Goal: Task Accomplishment & Management: Manage account settings

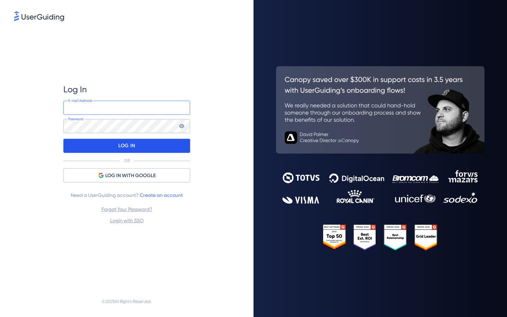
type input "[EMAIL_ADDRESS][DOMAIN_NAME]"
click at [143, 145] on div "LOG IN" at bounding box center [126, 146] width 127 height 14
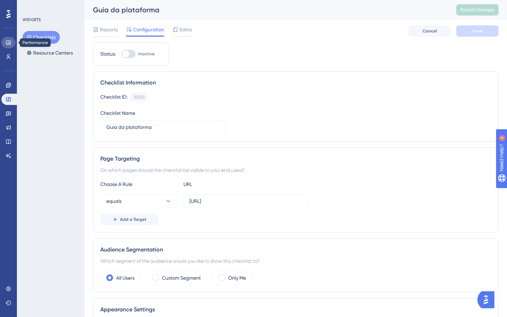
click at [7, 44] on icon at bounding box center [9, 43] width 6 height 6
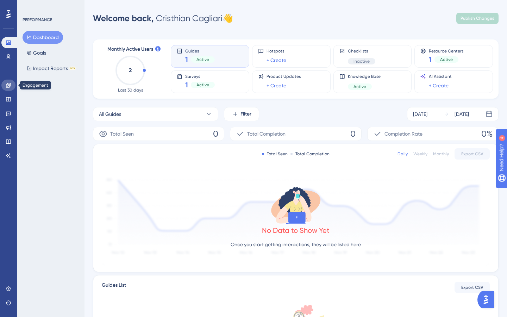
click at [7, 87] on icon at bounding box center [9, 85] width 6 height 6
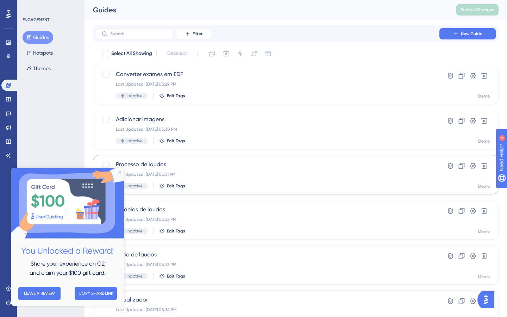
scroll to position [216, 0]
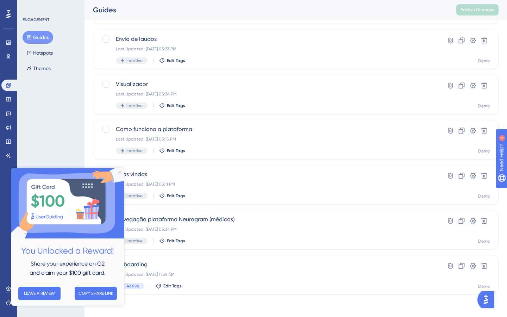
click at [119, 172] on icon "Close Preview" at bounding box center [119, 172] width 3 height 3
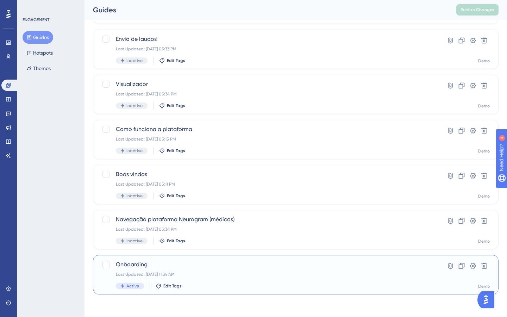
click at [261, 279] on div "Onboarding Last Updated: Mar 27 2025, 11:34 AM Active Edit Tags" at bounding box center [268, 274] width 304 height 29
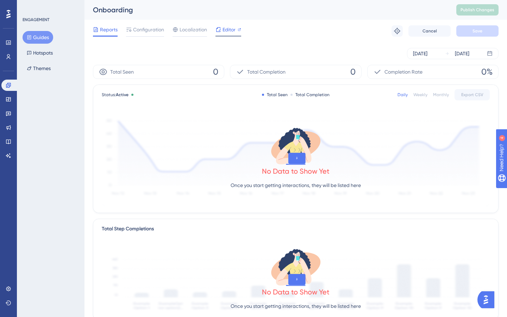
click at [221, 30] on div "Editor" at bounding box center [229, 29] width 26 height 8
click at [37, 38] on button "Guides" at bounding box center [38, 37] width 31 height 13
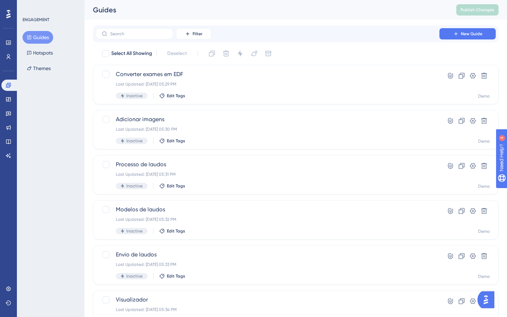
scroll to position [216, 0]
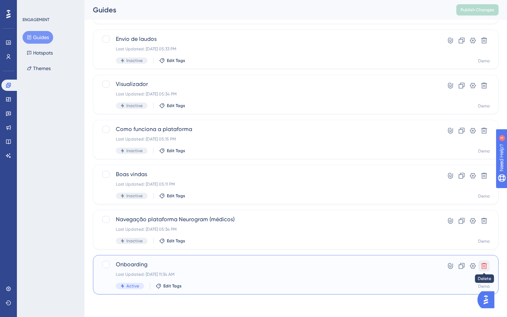
click at [487, 269] on icon at bounding box center [484, 265] width 7 height 7
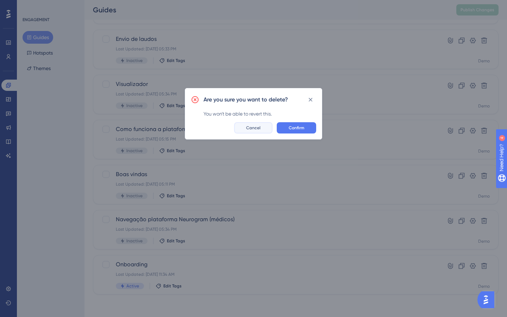
click at [262, 127] on button "Cancel" at bounding box center [253, 127] width 38 height 11
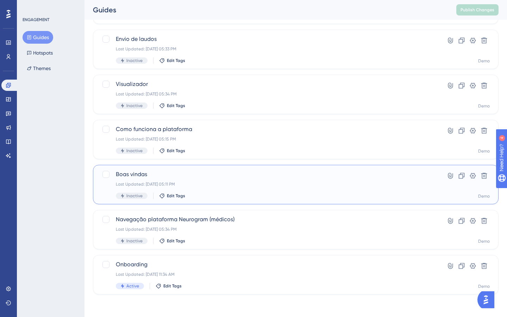
click at [245, 182] on div "Last Updated: Sep 19 2025, 05:11 PM" at bounding box center [268, 184] width 304 height 6
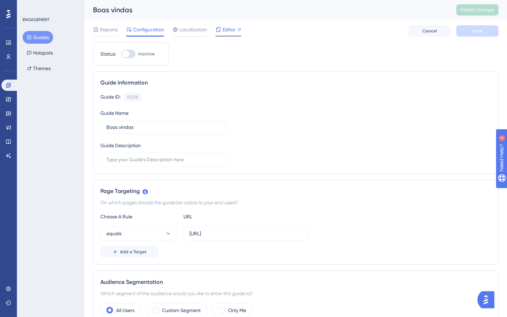
click at [231, 29] on span "Editor" at bounding box center [229, 29] width 13 height 8
click at [7, 98] on icon at bounding box center [9, 99] width 6 height 6
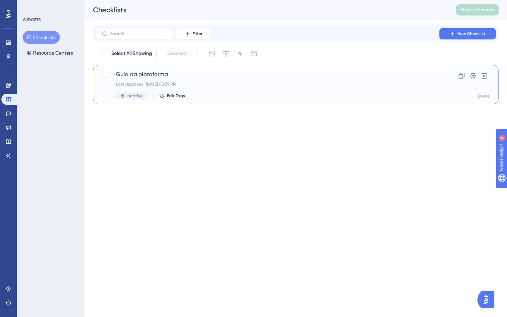
click at [277, 83] on div "Last Updated: Sep 19 2025, 05:39 PM" at bounding box center [268, 84] width 304 height 6
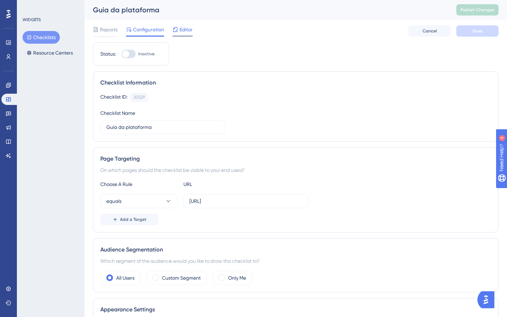
click at [183, 27] on span "Editor" at bounding box center [186, 29] width 13 height 8
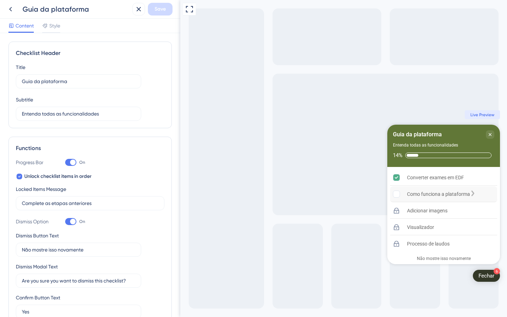
click at [476, 194] on div "Como funciona a plataforma is incomplete." at bounding box center [473, 194] width 6 height 7
click at [466, 210] on div "Complete as etapas anteriores" at bounding box center [427, 213] width 75 height 7
click at [466, 229] on div "Complete as etapas anteriores" at bounding box center [427, 229] width 75 height 7
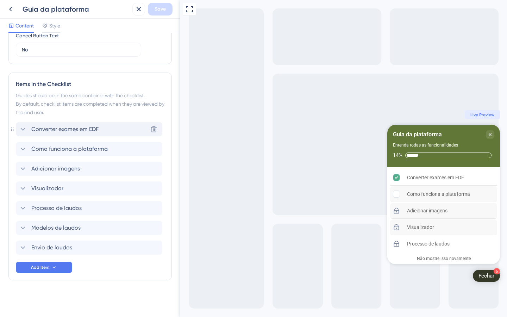
click at [39, 126] on span "Converter exames em EDF" at bounding box center [64, 129] width 67 height 8
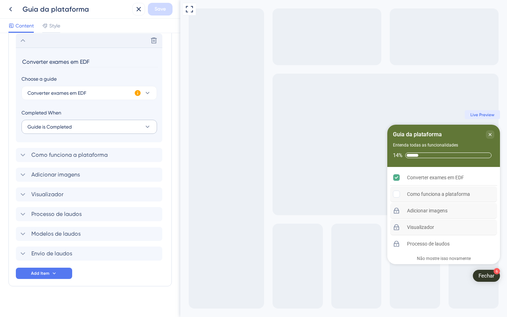
scroll to position [382, 0]
click at [27, 43] on div "Delete" at bounding box center [89, 40] width 147 height 14
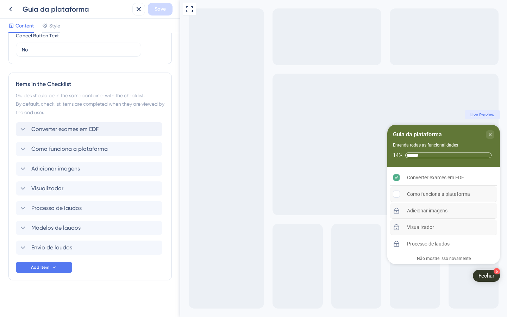
scroll to position [293, 0]
click at [46, 134] on div "Converter exames em EDF" at bounding box center [89, 129] width 147 height 14
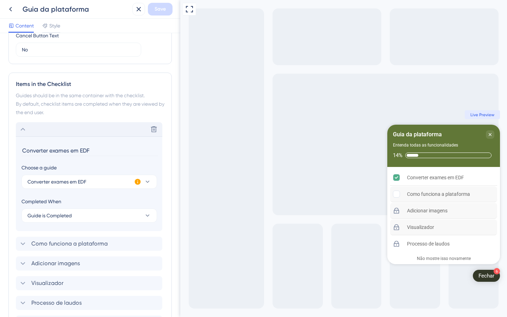
scroll to position [382, 0]
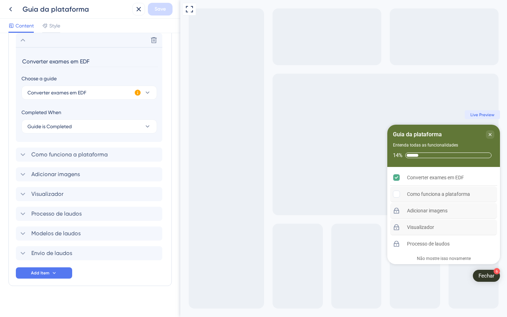
click at [137, 93] on icon at bounding box center [137, 92] width 7 height 7
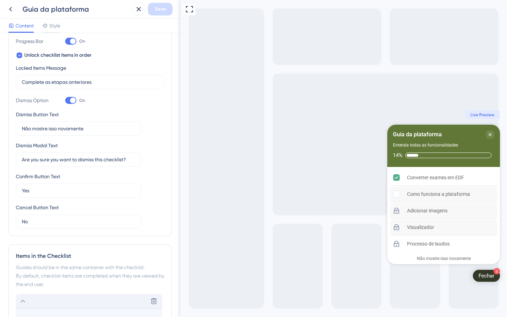
scroll to position [236, 0]
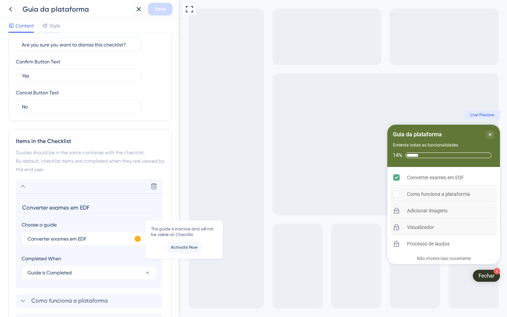
click at [22, 188] on icon at bounding box center [23, 186] width 8 height 8
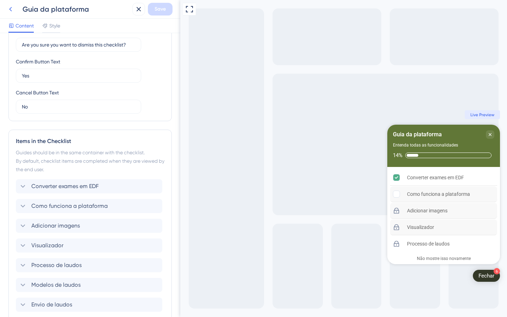
click at [9, 9] on icon at bounding box center [10, 9] width 8 height 8
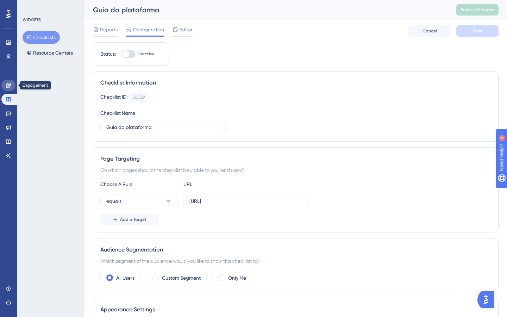
click at [6, 88] on link at bounding box center [8, 85] width 14 height 11
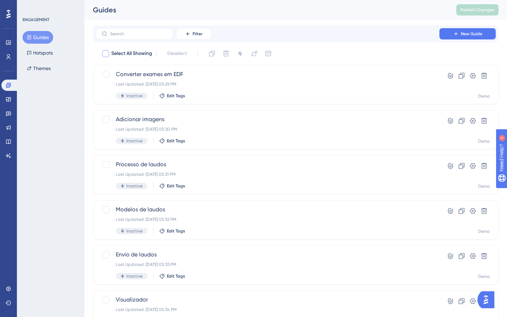
click at [106, 52] on div at bounding box center [105, 53] width 7 height 7
checkbox input "true"
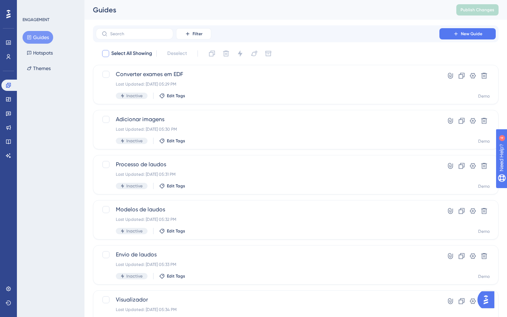
checkbox input "true"
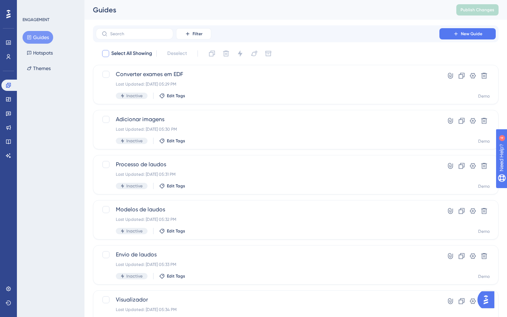
checkbox input "true"
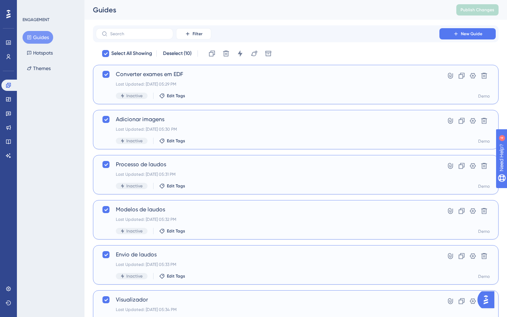
scroll to position [216, 0]
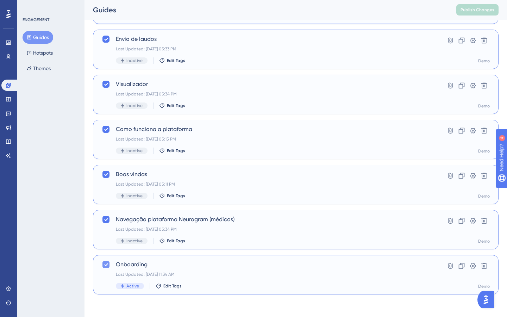
click at [104, 266] on icon at bounding box center [106, 265] width 4 height 6
checkbox input "false"
click at [105, 221] on icon at bounding box center [106, 220] width 4 height 6
checkbox input "false"
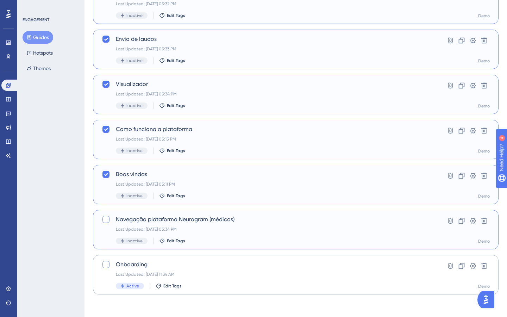
scroll to position [0, 0]
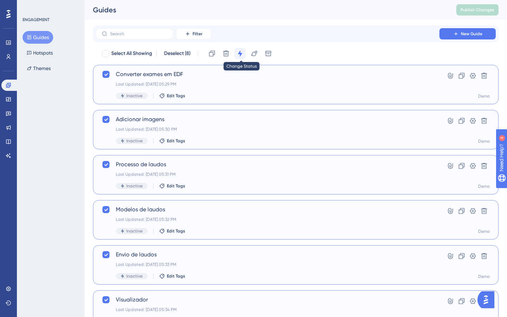
click at [242, 54] on icon at bounding box center [240, 53] width 5 height 6
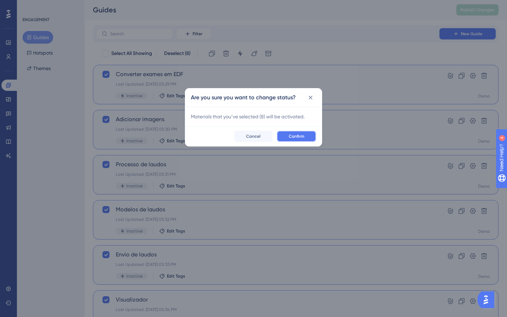
click at [307, 139] on button "Confirm" at bounding box center [296, 136] width 39 height 11
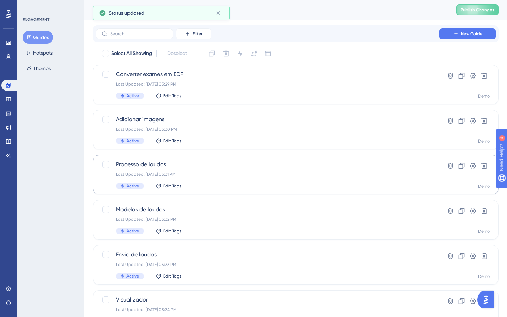
scroll to position [216, 0]
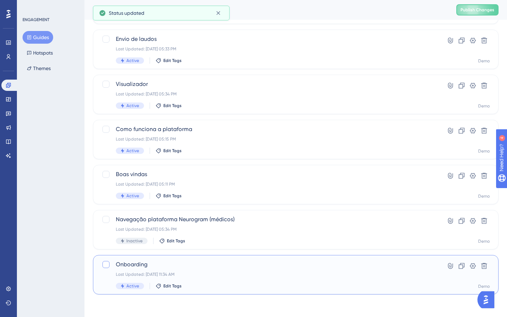
click at [106, 265] on div at bounding box center [105, 264] width 7 height 7
checkbox input "true"
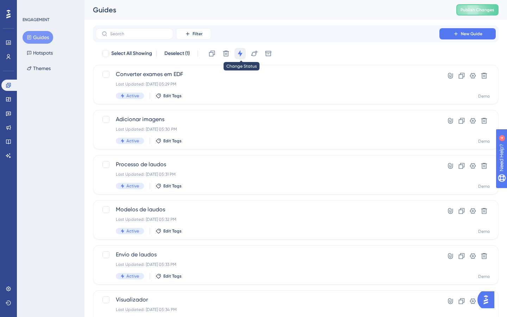
click at [242, 55] on icon at bounding box center [240, 53] width 7 height 7
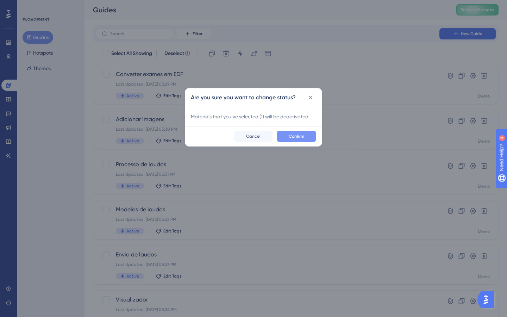
click at [301, 138] on span "Confirm" at bounding box center [296, 136] width 15 height 6
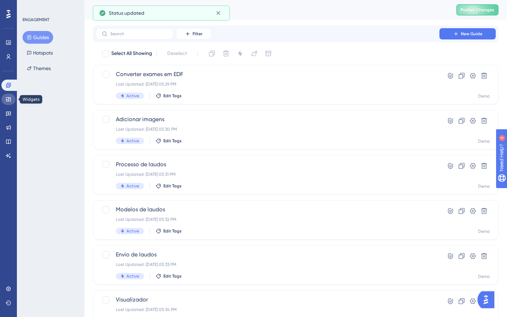
click at [9, 99] on icon at bounding box center [9, 99] width 6 height 6
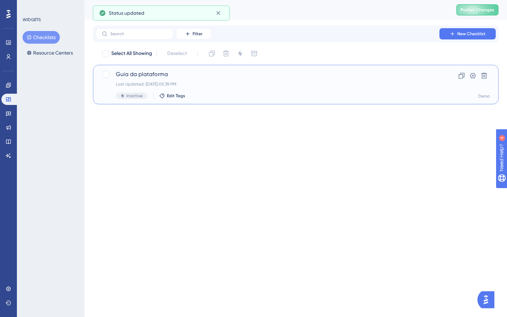
click at [321, 82] on div "Last Updated: Sep 19 2025, 05:39 PM" at bounding box center [268, 84] width 304 height 6
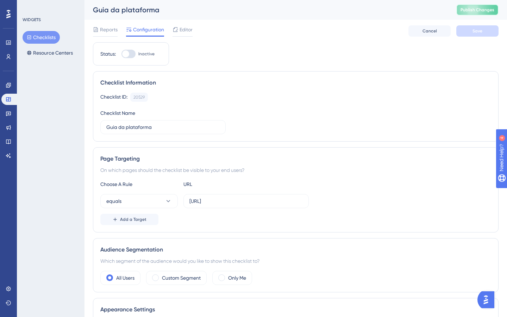
click at [464, 11] on span "Publish Changes" at bounding box center [478, 10] width 34 height 6
click at [209, 106] on div "Checklist ID: 20529 Copy Checklist Name Guia da plataforma" at bounding box center [295, 114] width 391 height 42
click at [183, 31] on span "Editor" at bounding box center [186, 29] width 13 height 8
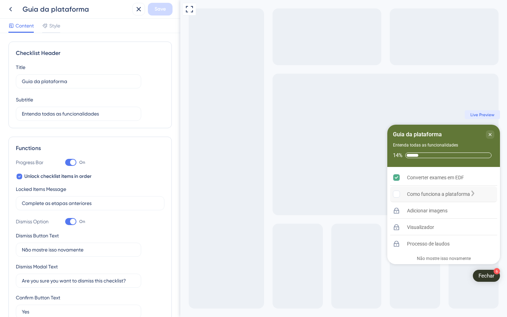
click at [440, 193] on div "Como funciona a plataforma" at bounding box center [438, 194] width 63 height 8
click at [482, 194] on div "Como funciona a plataforma" at bounding box center [443, 194] width 107 height 16
click at [472, 176] on div "Converter exames em EDF" at bounding box center [443, 178] width 107 height 16
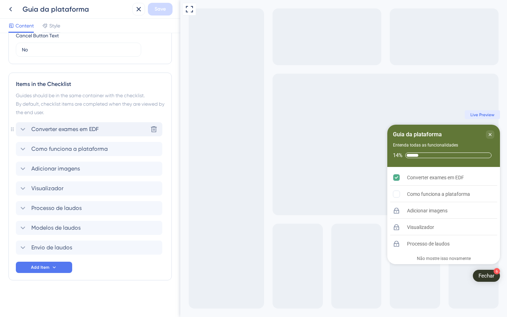
click at [85, 129] on span "Converter exames em EDF" at bounding box center [64, 129] width 67 height 8
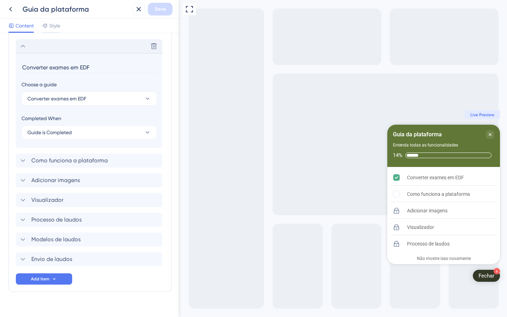
scroll to position [382, 0]
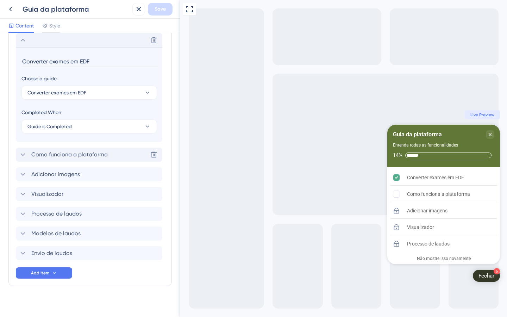
click at [92, 153] on span "Como funciona a plataforma" at bounding box center [69, 154] width 76 height 8
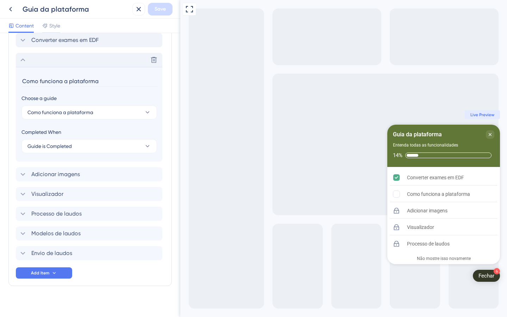
scroll to position [388, 0]
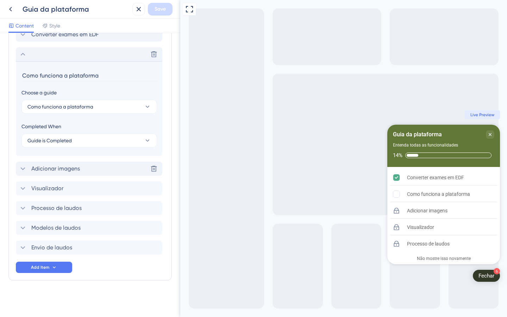
click at [105, 172] on div "Adicionar imagens Delete" at bounding box center [89, 169] width 147 height 14
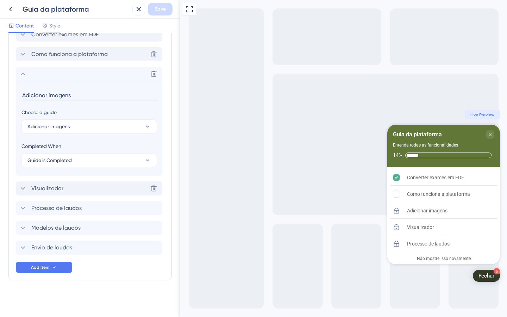
click at [93, 183] on div "Visualizador Delete" at bounding box center [89, 188] width 147 height 14
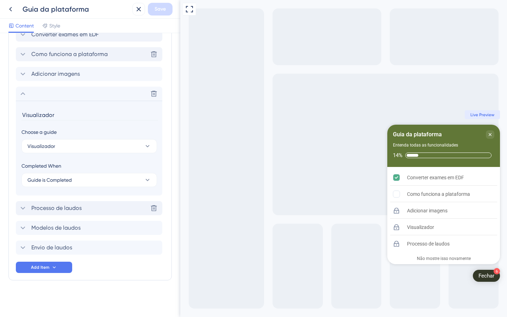
click at [85, 201] on div "Processo de laudos Delete" at bounding box center [89, 208] width 147 height 14
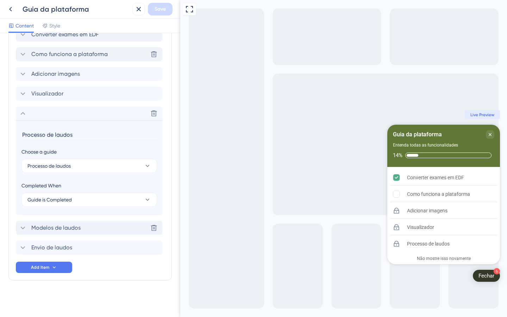
click at [78, 225] on span "Modelos de laudos" at bounding box center [55, 228] width 49 height 8
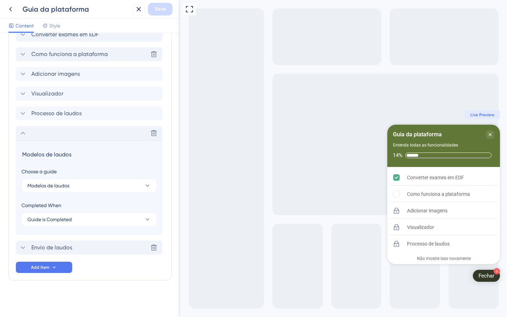
click at [77, 247] on div "Envio de laudos Delete" at bounding box center [89, 248] width 147 height 14
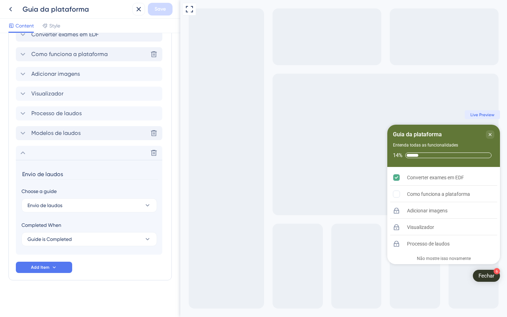
click at [69, 133] on span "Modelos de laudos" at bounding box center [55, 133] width 49 height 8
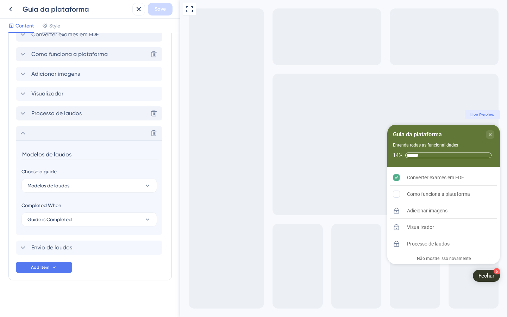
click at [62, 118] on div "Processo de laudos Delete" at bounding box center [89, 113] width 147 height 14
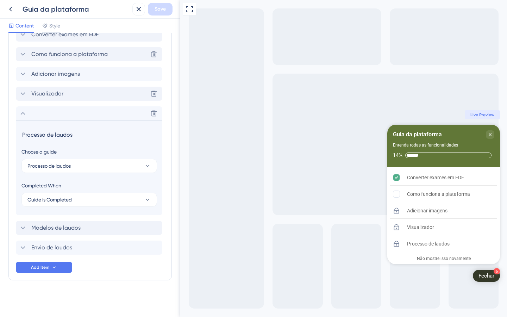
click at [56, 98] on div "Visualizador Delete" at bounding box center [89, 94] width 147 height 14
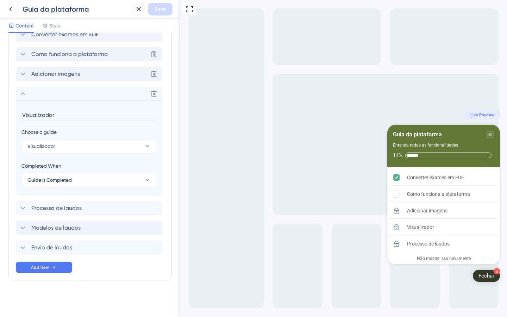
click at [55, 78] on span "Adicionar imagens" at bounding box center [55, 74] width 49 height 8
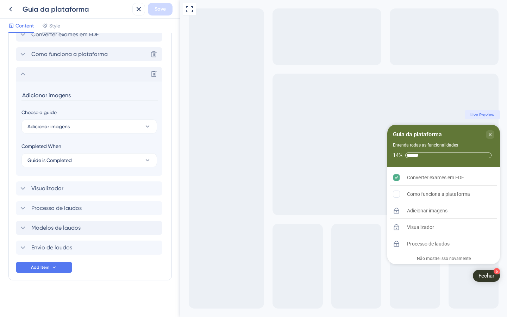
click at [54, 55] on span "Como funciona a plataforma" at bounding box center [69, 54] width 76 height 8
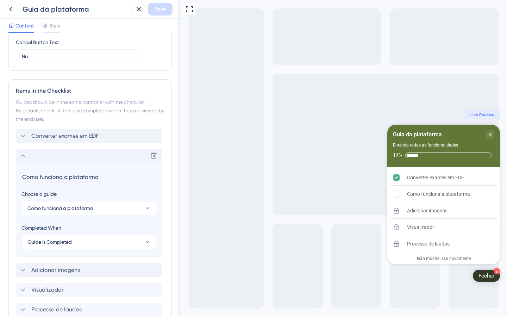
scroll to position [222, 0]
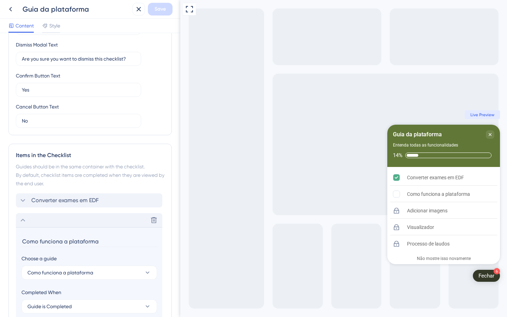
click at [31, 216] on div "Delete" at bounding box center [89, 220] width 147 height 14
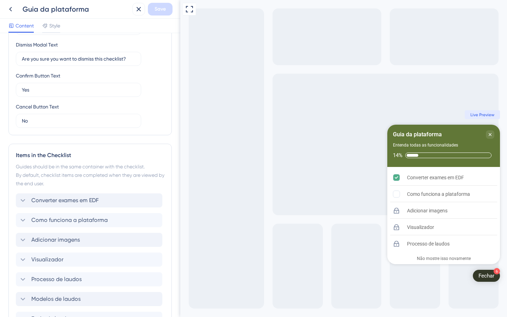
scroll to position [0, 0]
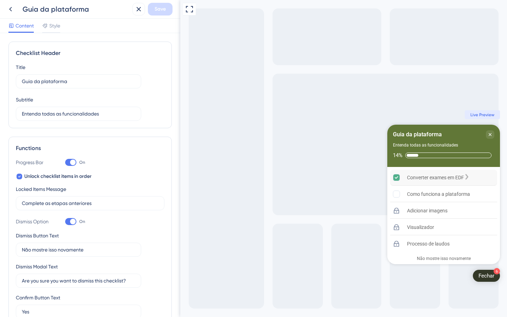
click at [470, 177] on div "Converter exames em EDF is complete." at bounding box center [467, 177] width 6 height 7
click at [466, 198] on div "Como funciona a plataforma" at bounding box center [443, 194] width 107 height 16
click at [398, 196] on rect "Como funciona a plataforma is incomplete." at bounding box center [396, 194] width 7 height 7
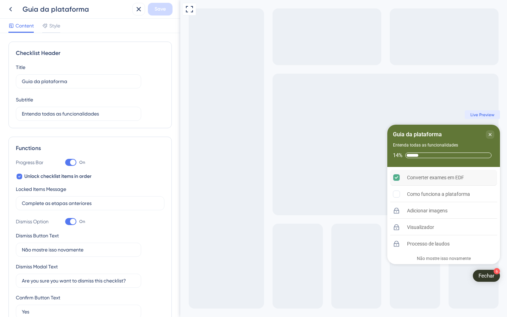
click at [488, 115] on span "Live Preview" at bounding box center [483, 115] width 24 height 6
click at [486, 279] on div "Fechar" at bounding box center [487, 275] width 16 height 7
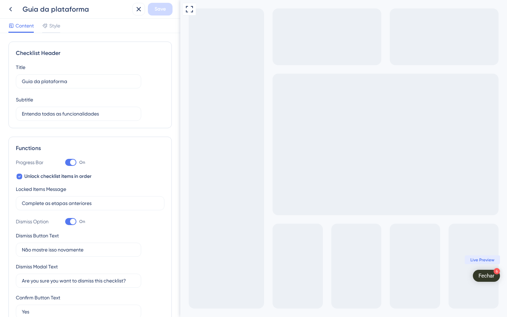
click at [484, 257] on span "Live Preview" at bounding box center [483, 260] width 24 height 6
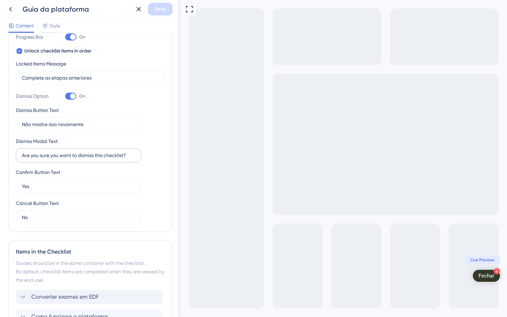
scroll to position [116, 0]
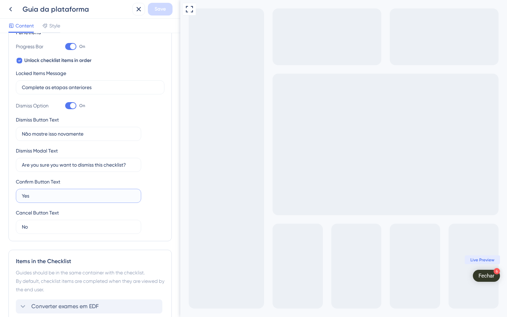
click at [37, 194] on input "Yes" at bounding box center [78, 196] width 113 height 8
type input "Sim"
click at [41, 225] on input "No" at bounding box center [78, 227] width 113 height 8
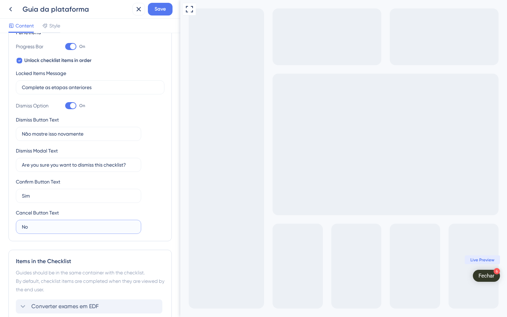
click at [41, 225] on input "No" at bounding box center [78, 227] width 113 height 8
type input "Não"
click at [79, 166] on input "Are you sure you want to dismiss this checklist?" at bounding box center [78, 165] width 113 height 8
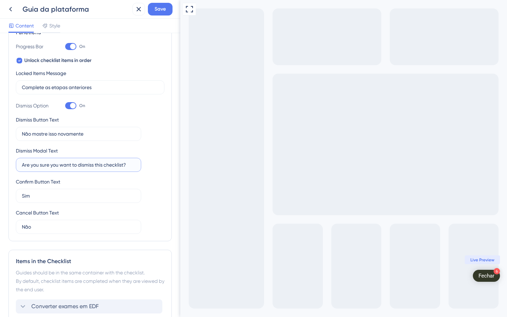
click at [79, 166] on input "Are you sure you want to dismiss this checklist?" at bounding box center [78, 165] width 113 height 8
type input "Você tem certeza?"
click at [69, 106] on div at bounding box center [70, 105] width 11 height 7
click at [65, 106] on input "On" at bounding box center [65, 106] width 0 height 0
checkbox input "false"
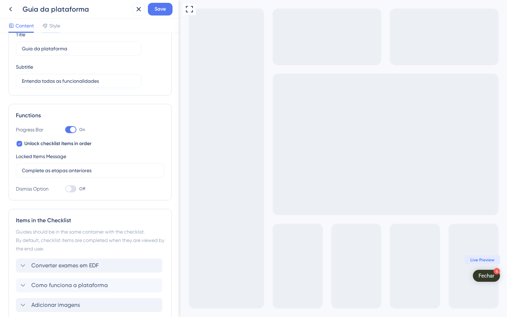
scroll to position [0, 0]
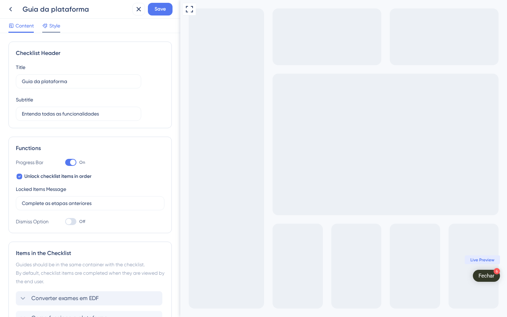
click at [49, 22] on div "Style" at bounding box center [51, 25] width 18 height 8
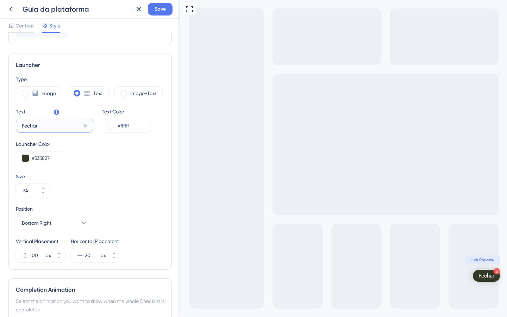
click at [40, 123] on input "Fechar" at bounding box center [51, 126] width 59 height 8
type input "F"
type input "Guia Neurogram"
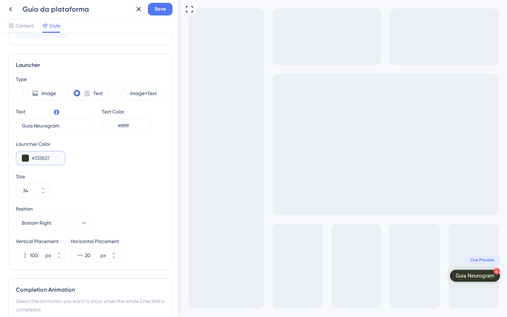
click at [25, 158] on button at bounding box center [25, 158] width 7 height 7
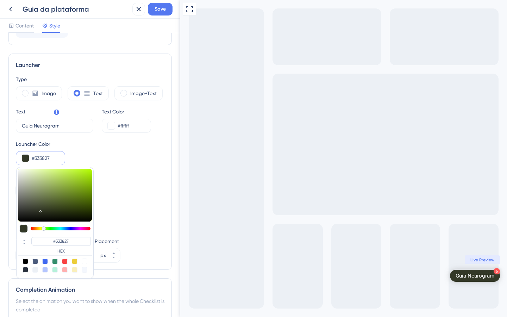
click at [55, 262] on div at bounding box center [55, 261] width 6 height 6
type input "#358e6c"
type input "#358E6C"
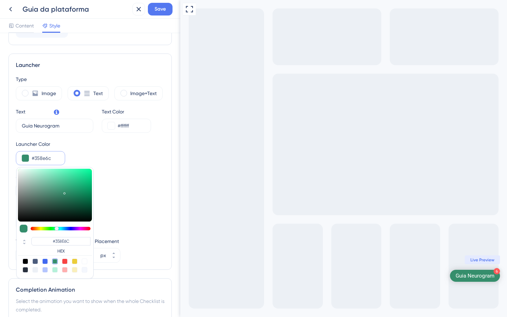
type input "#24614a"
type input "#24614A"
click at [64, 201] on div at bounding box center [55, 195] width 74 height 53
type input "#24612b"
type input "#24612B"
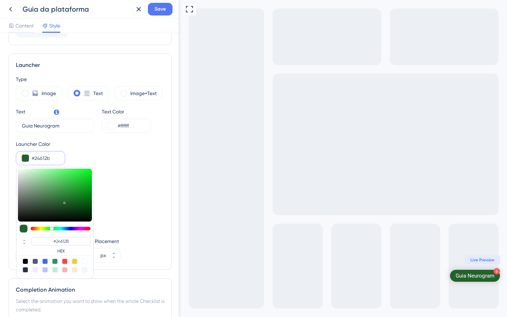
type input "#246129"
type input "#246127"
type input "#246125"
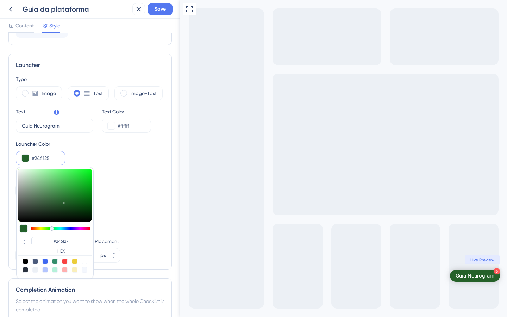
type input "#246125"
type input "#256124"
type input "#286124"
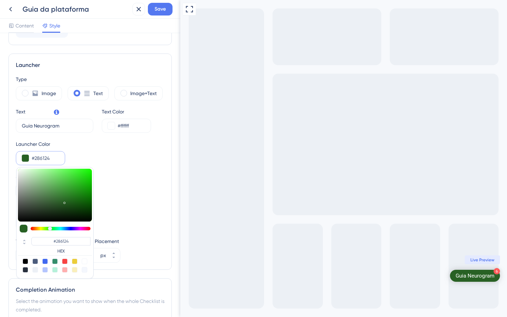
click at [49, 230] on div at bounding box center [61, 229] width 60 height 4
type input "#306124"
type input "#457938"
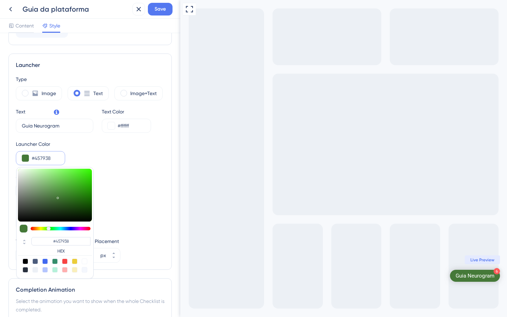
type input "#467a39"
type input "#467A39"
type input "#477a3a"
type input "#477A3A"
type input "#497c3c"
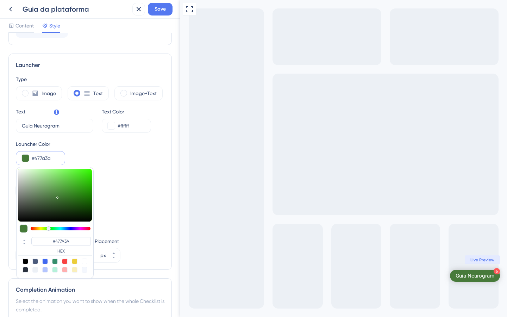
type input "#497C3C"
type input "#4c803f"
type input "#4C803F"
type input "#4d8140"
type input "#4D8140"
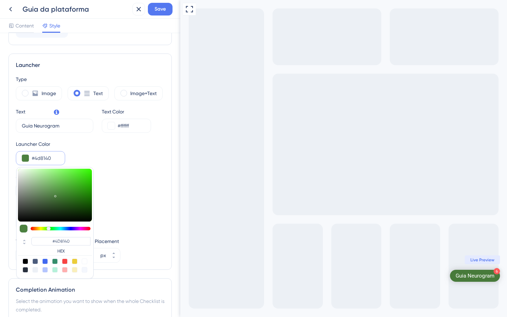
type input "#4f8341"
type input "#4F8341"
type input "#508542"
type input "#528644"
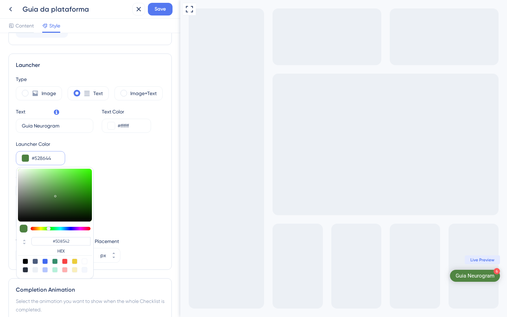
type input "#528644"
type input "#518544"
type input "#508343"
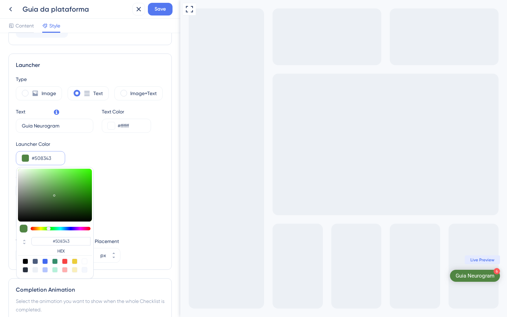
type input "#4e8041"
type input "#4E8041"
type input "#4d7e41"
type input "#4D7E41"
type input "#4e8042"
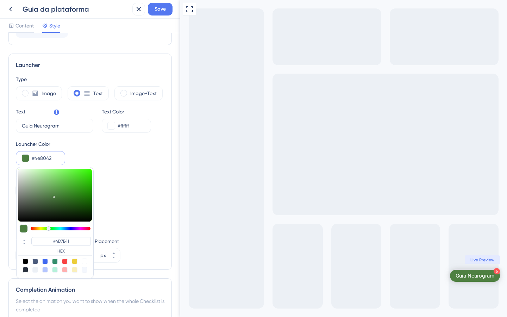
type input "#4E8042"
type input "#4f8043"
type input "#4F8043"
type input "#508144"
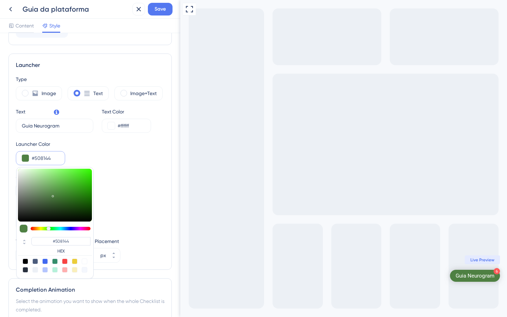
type input "#518145"
type input "#538346"
type input "#528146"
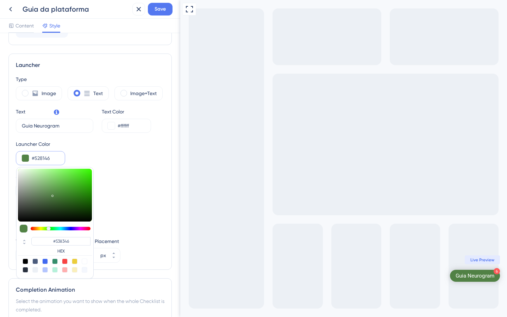
type input "#528146"
type input "#507e44"
type input "#507E44"
type input "#4f7c43"
type input "#4F7C43"
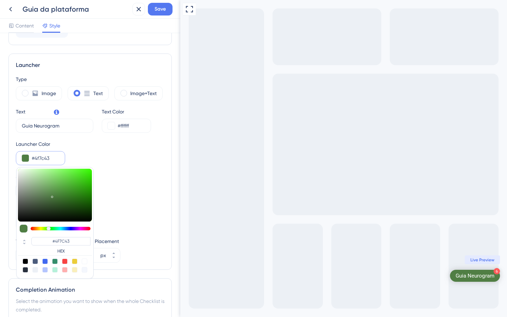
type input "#4c7740"
type input "#4C7740"
type input "#466e3b"
type input "#466E3B"
type input "#416837"
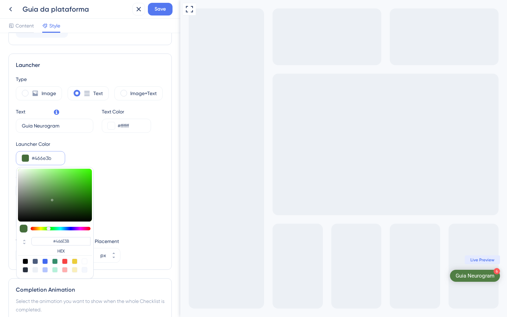
type input "#416837"
type input "#3e6435"
type input "#3E6435"
type input "#3a5f31"
type input "#3A5F31"
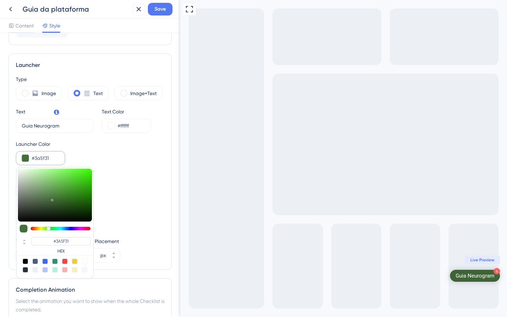
type input "#395d31"
type input "#395D31"
type input "#375c2f"
type input "#375C2F"
type input "#365a2e"
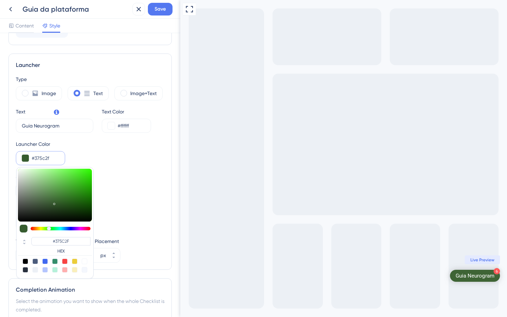
type input "#365A2E"
type input "#35582d"
type input "#35582D"
type input "#34572c"
type input "#34572C"
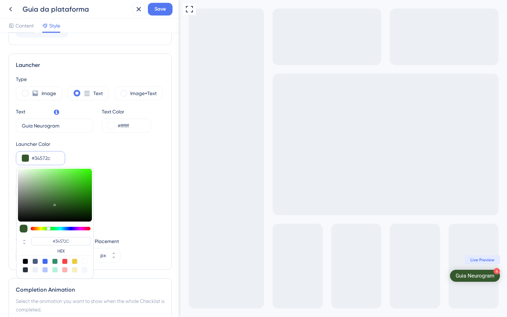
type input "#33552b"
type input "#33552B"
type input "#34572c"
type input "#34572C"
type input "#34582c"
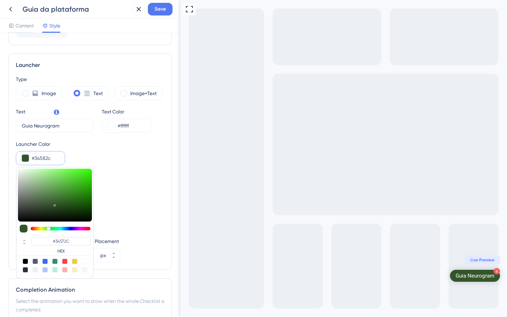
type input "#34582C"
type input "#345a2c"
type input "#345A2C"
type input "#335a2b"
type input "#335A2B"
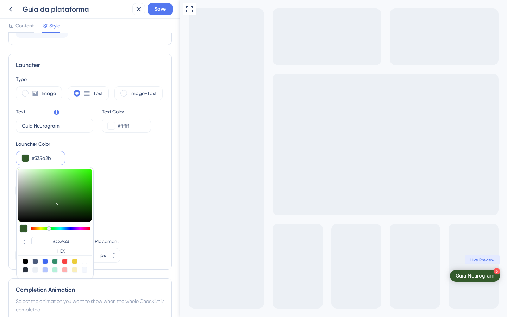
type input "#345c2c"
type input "#345C2C"
type input "#355d2d"
type input "#355D2D"
type input "#365f2e"
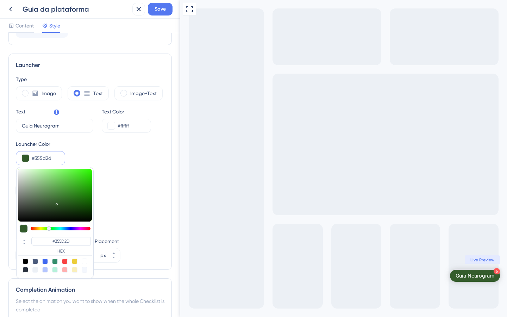
type input "#365F2E"
type input "#386130"
drag, startPoint x: 58, startPoint y: 197, endPoint x: 55, endPoint y: 201, distance: 5.5
click at [55, 201] on div at bounding box center [55, 195] width 74 height 53
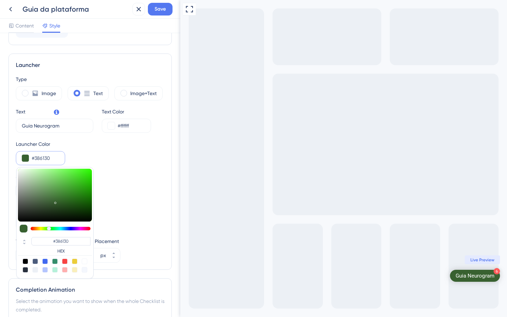
type input "#416130"
type input "#3f6130"
type input "#3F6130"
type input "#3d6130"
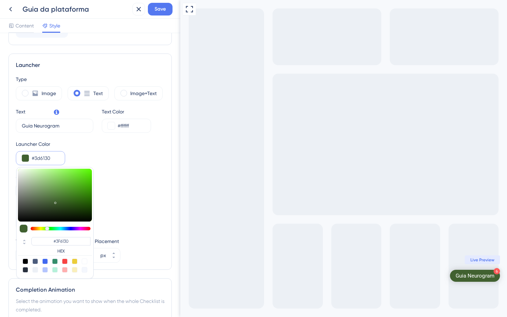
type input "#3D6130"
type input "#3c6130"
type input "#3C6130"
type input "#3a6130"
type input "#3A6130"
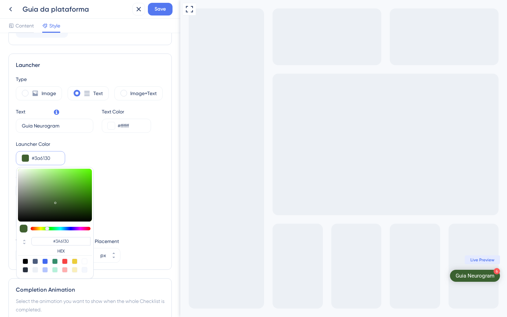
type input "#386130"
type input "#366130"
type input "#356130"
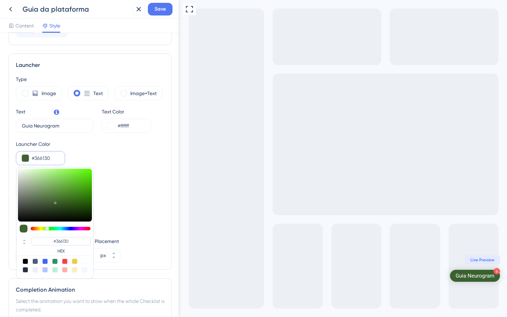
type input "#356130"
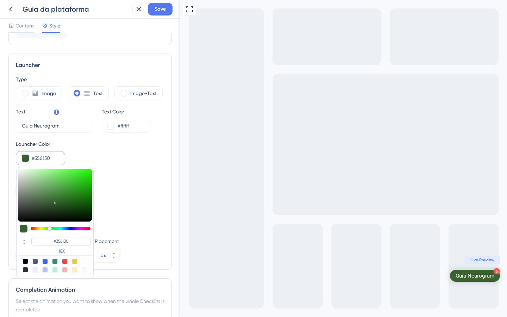
type input "#336130"
type input "#316130"
type input "#306131"
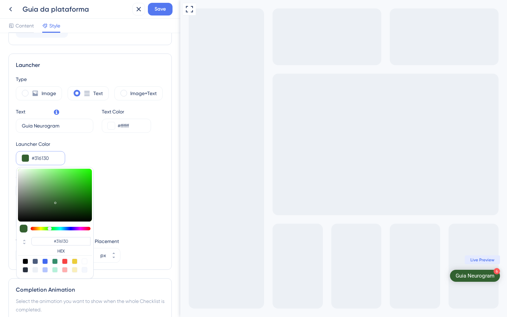
type input "#306131"
type input "#306132"
drag, startPoint x: 47, startPoint y: 227, endPoint x: 51, endPoint y: 227, distance: 3.9
click at [51, 227] on div at bounding box center [51, 228] width 4 height 4
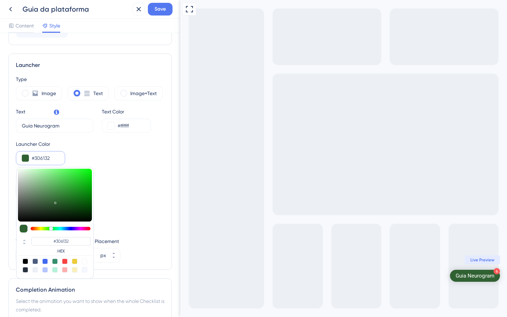
type input "#406e42"
type input "#406E42"
type input "#3e6d40"
type input "#3E6D40"
type input "#3b693d"
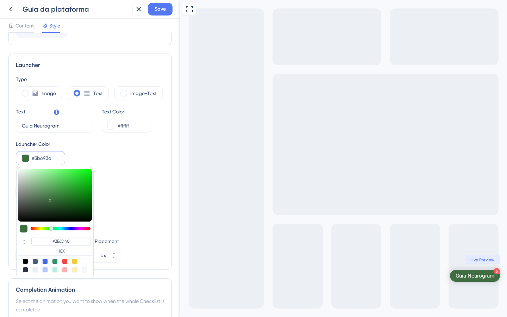
type input "#3B693D"
type input "#3c693e"
type input "#3C693E"
type input "#3e6b40"
type input "#3E6B40"
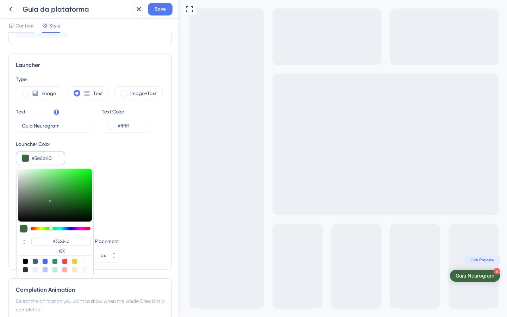
type input "#406d42"
type input "#406D42"
type input "#416d43"
type input "#416D43"
type input "#446e46"
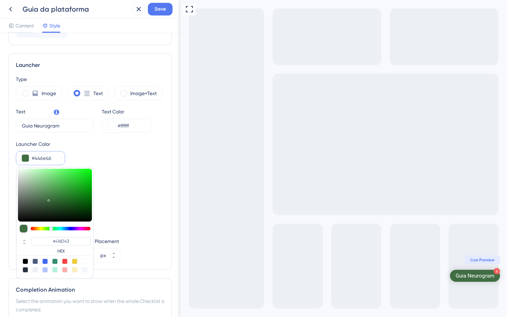
type input "#446E46"
type input "#467048"
type input "#477048"
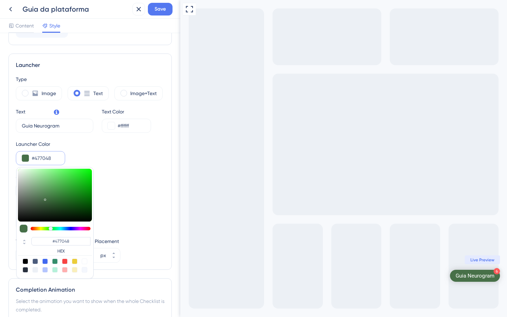
drag, startPoint x: 49, startPoint y: 199, endPoint x: 45, endPoint y: 198, distance: 4.2
click at [45, 198] on div at bounding box center [55, 195] width 74 height 53
click at [160, 11] on span "Save" at bounding box center [160, 9] width 11 height 8
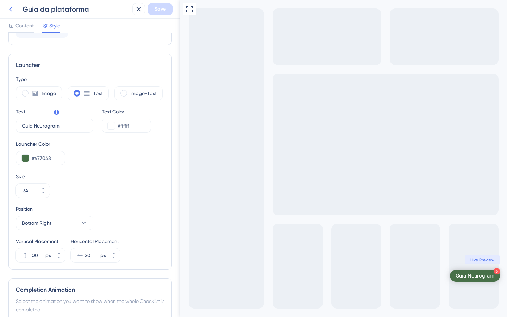
click at [11, 12] on icon at bounding box center [10, 9] width 8 height 8
